Goal: Information Seeking & Learning: Learn about a topic

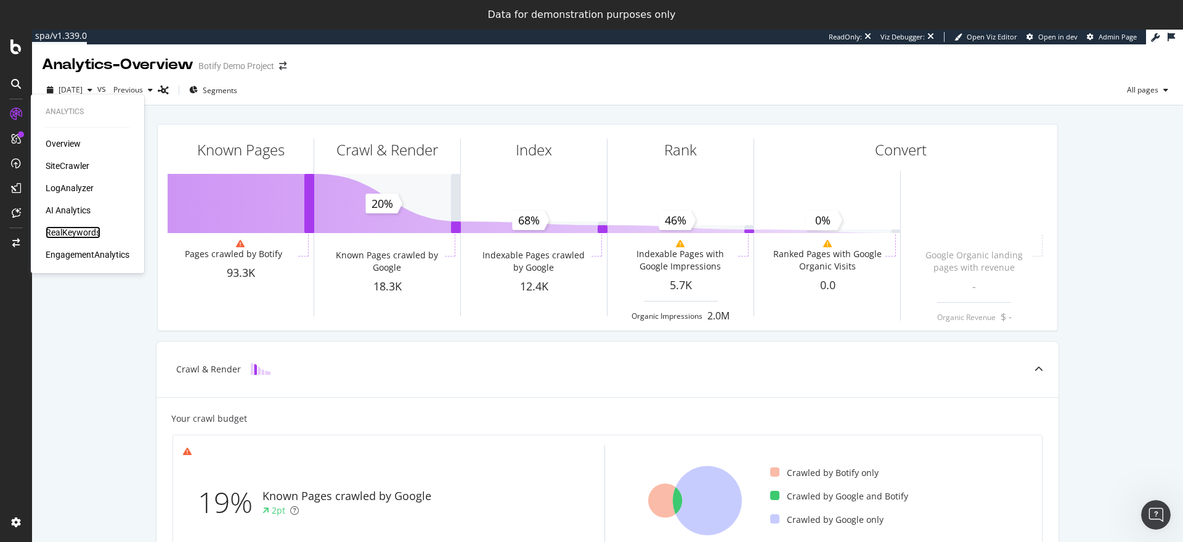
click at [63, 230] on div "RealKeywords" at bounding box center [73, 232] width 55 height 12
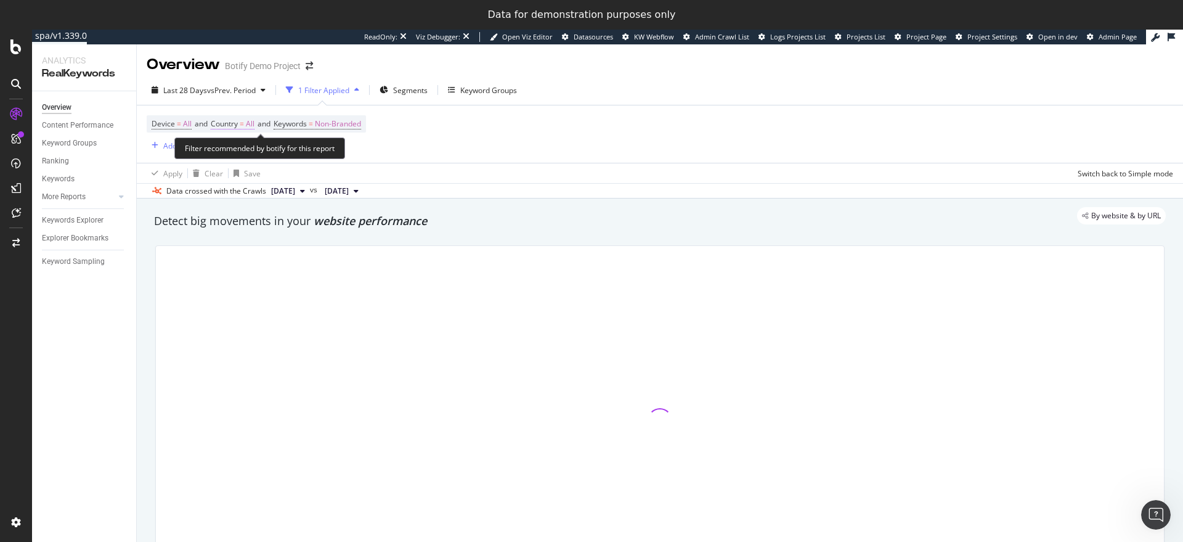
click at [251, 126] on span "All" at bounding box center [250, 123] width 9 height 17
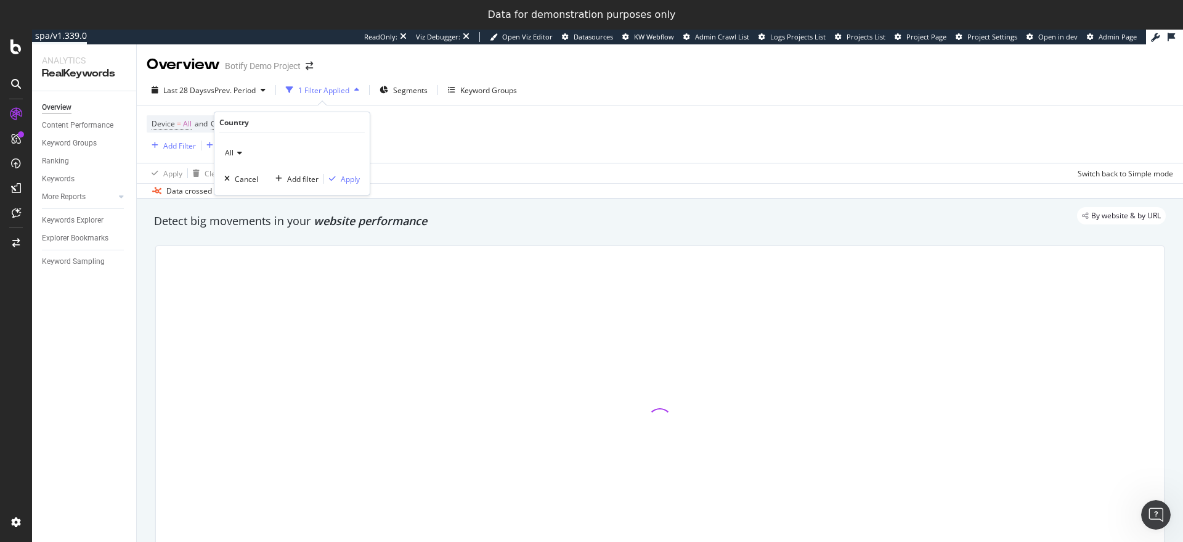
click at [232, 149] on span "All" at bounding box center [229, 152] width 9 height 10
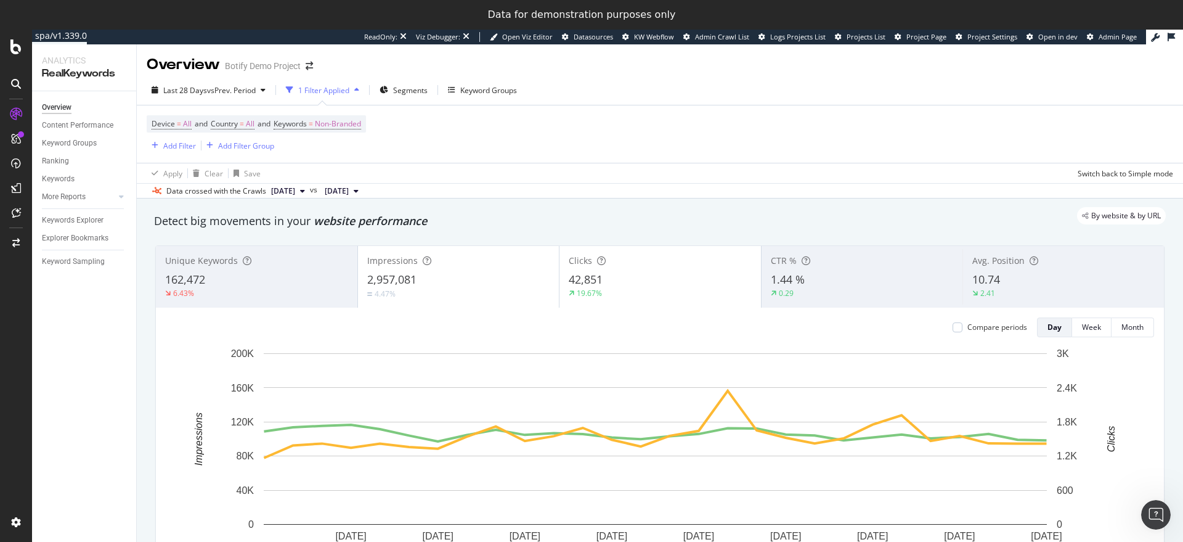
click at [420, 150] on div "Device = All and Country = All and Keywords = Non-Branded Add Filter Add Filter…" at bounding box center [660, 133] width 1027 height 57
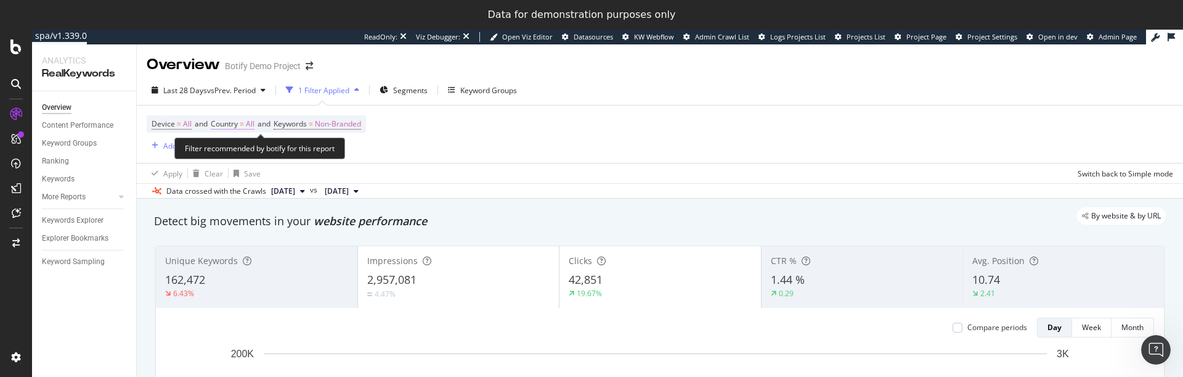
click at [244, 124] on span "=" at bounding box center [242, 123] width 4 height 10
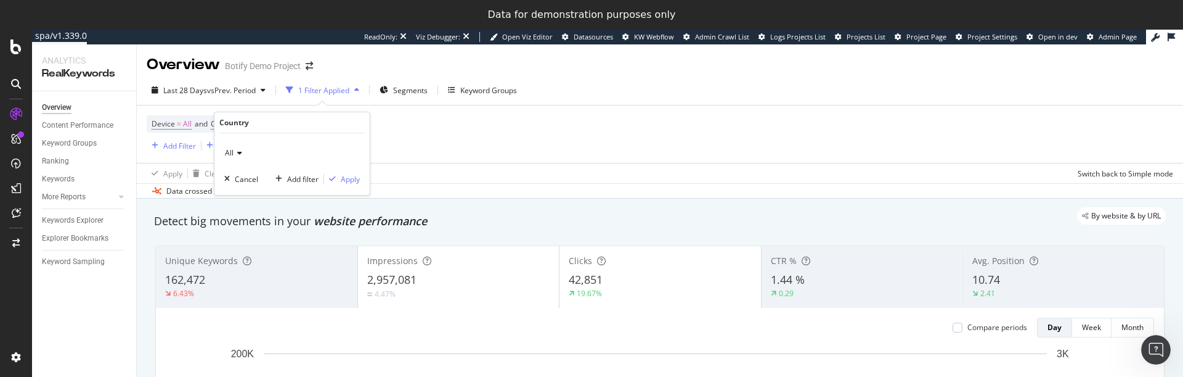
click at [245, 153] on div "All" at bounding box center [292, 153] width 136 height 20
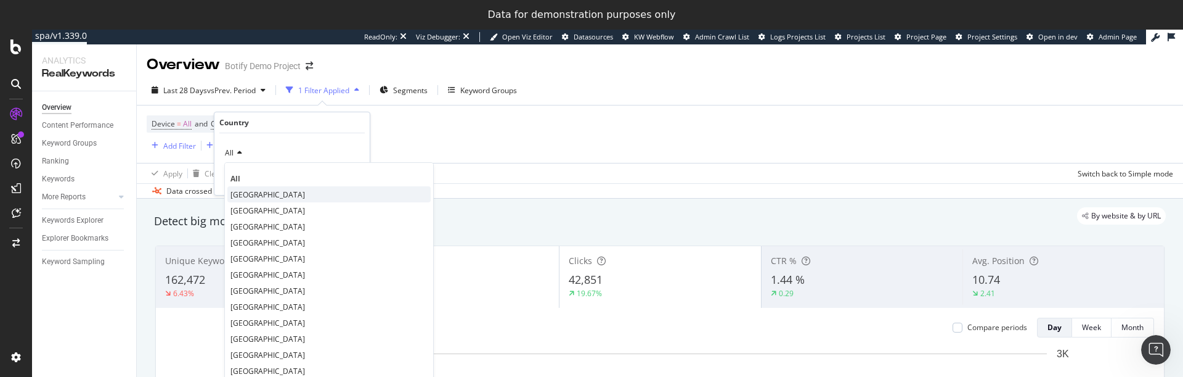
click at [249, 187] on div "[GEOGRAPHIC_DATA]" at bounding box center [328, 194] width 203 height 16
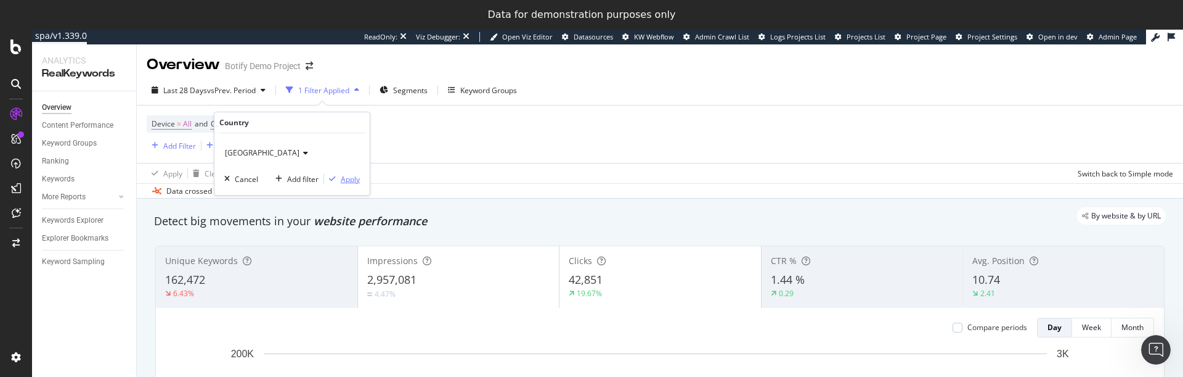
click at [331, 176] on icon "button" at bounding box center [332, 178] width 7 height 7
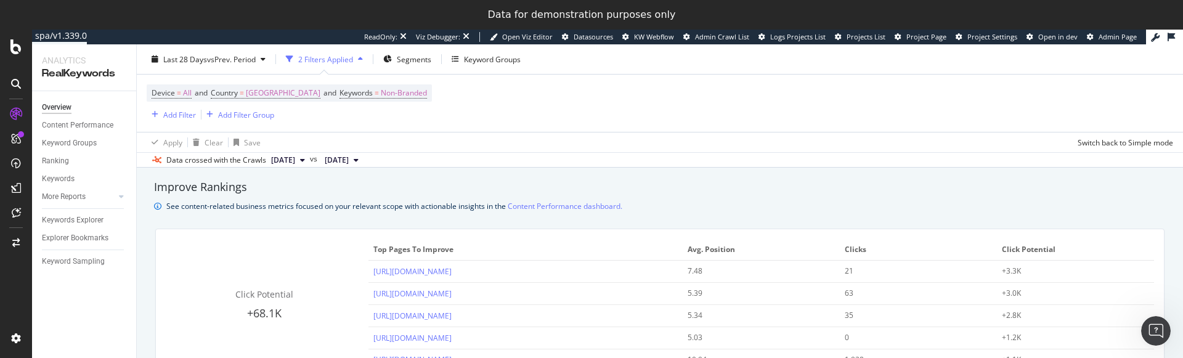
scroll to position [820, 0]
